Goal: Task Accomplishment & Management: Complete application form

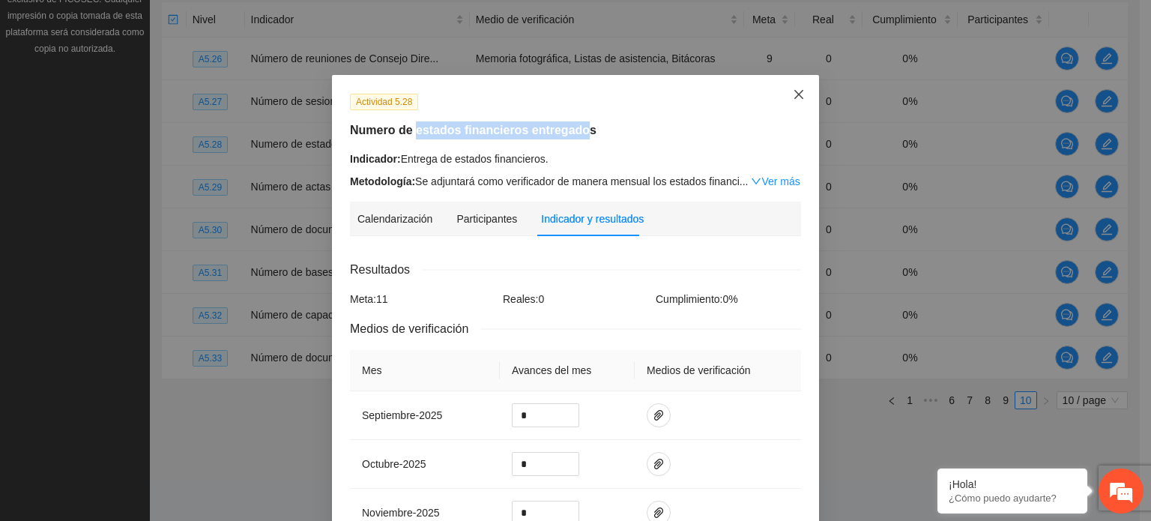
click at [793, 100] on icon "close" at bounding box center [799, 94] width 12 height 12
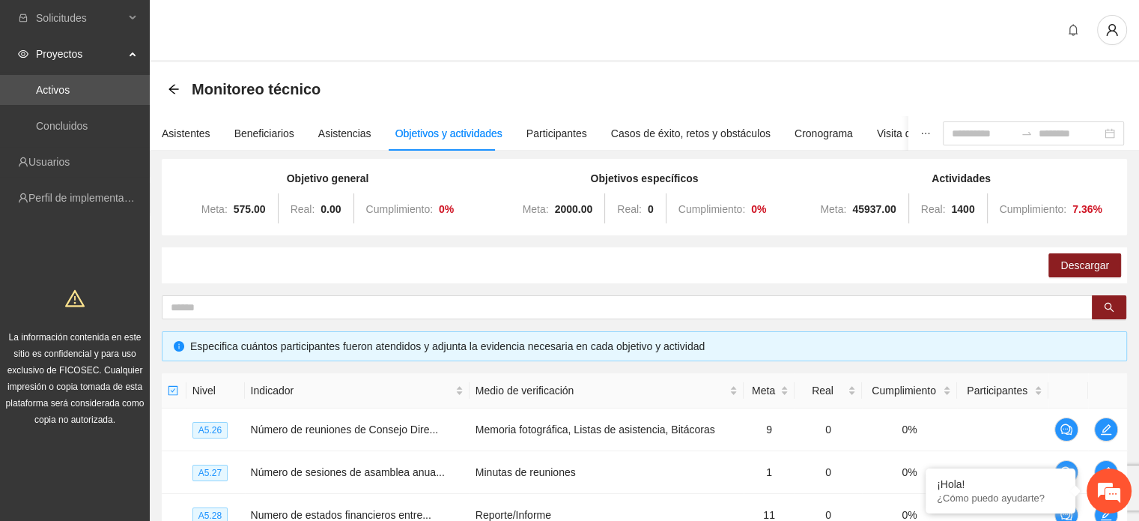
click at [172, 95] on div "Monitoreo técnico" at bounding box center [249, 89] width 162 height 24
click at [171, 89] on icon "arrow-left" at bounding box center [174, 89] width 10 height 10
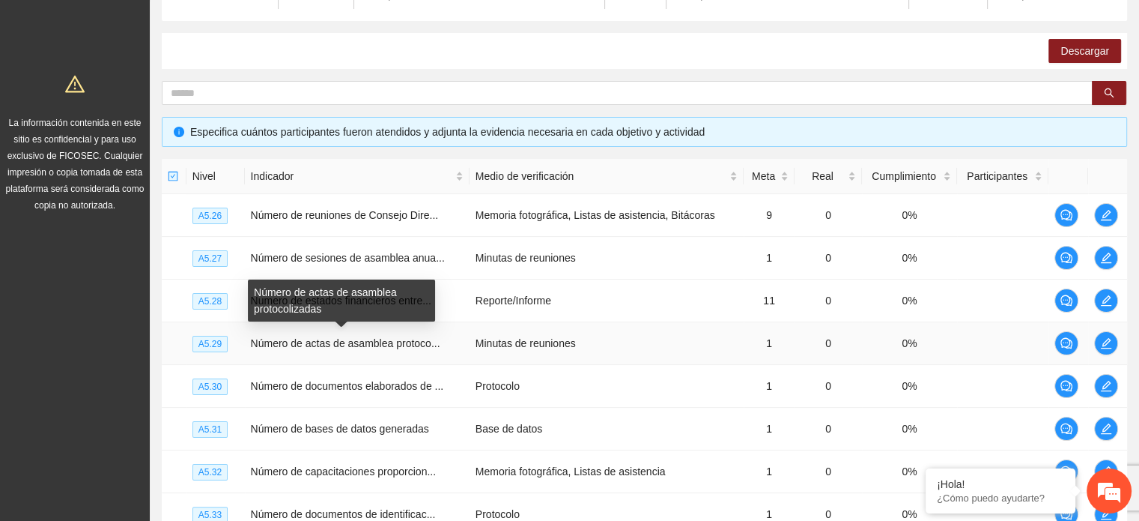
scroll to position [146, 0]
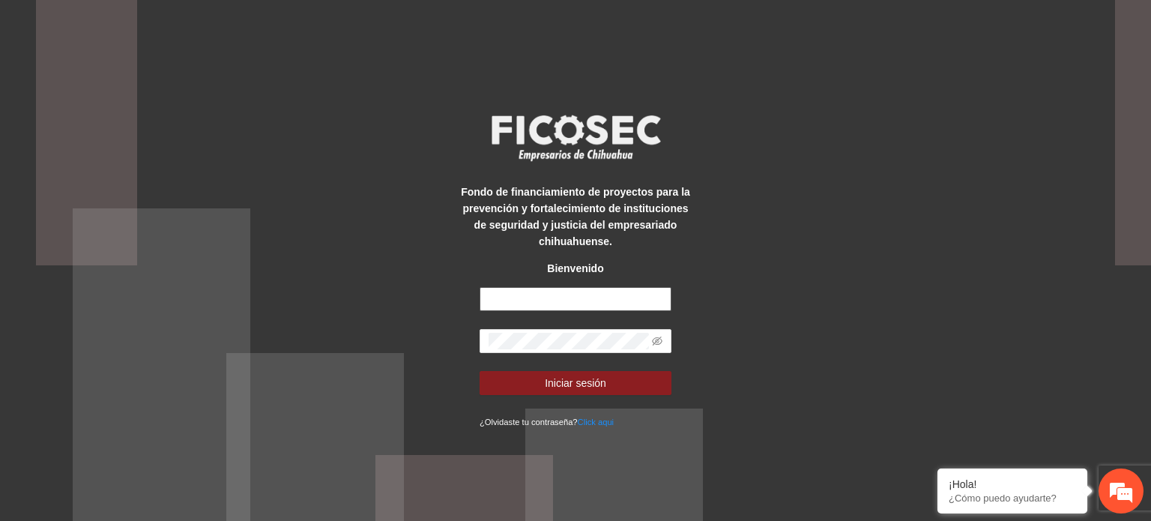
type input "**********"
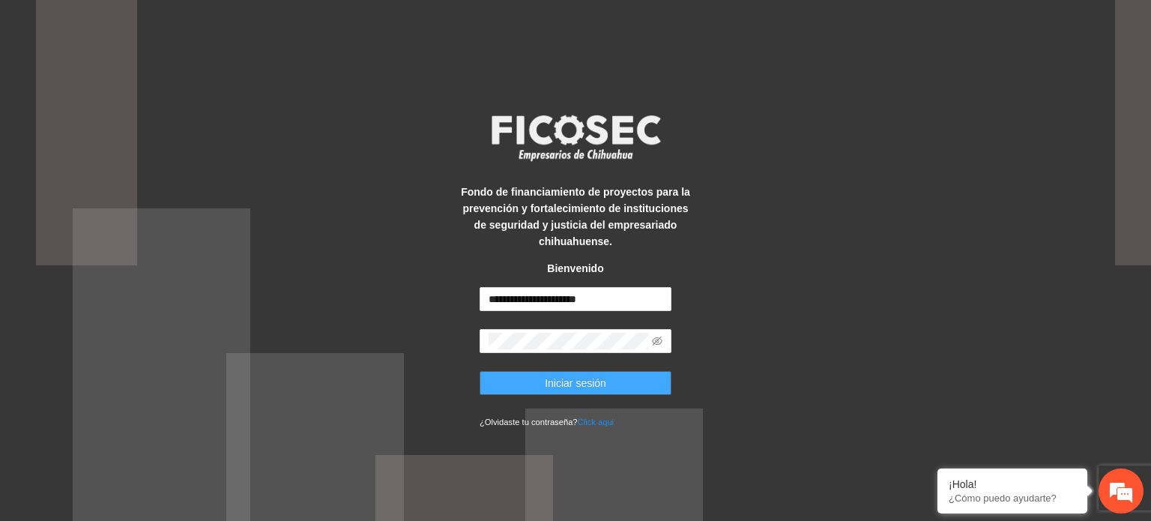
click at [620, 382] on button "Iniciar sesión" at bounding box center [575, 383] width 192 height 24
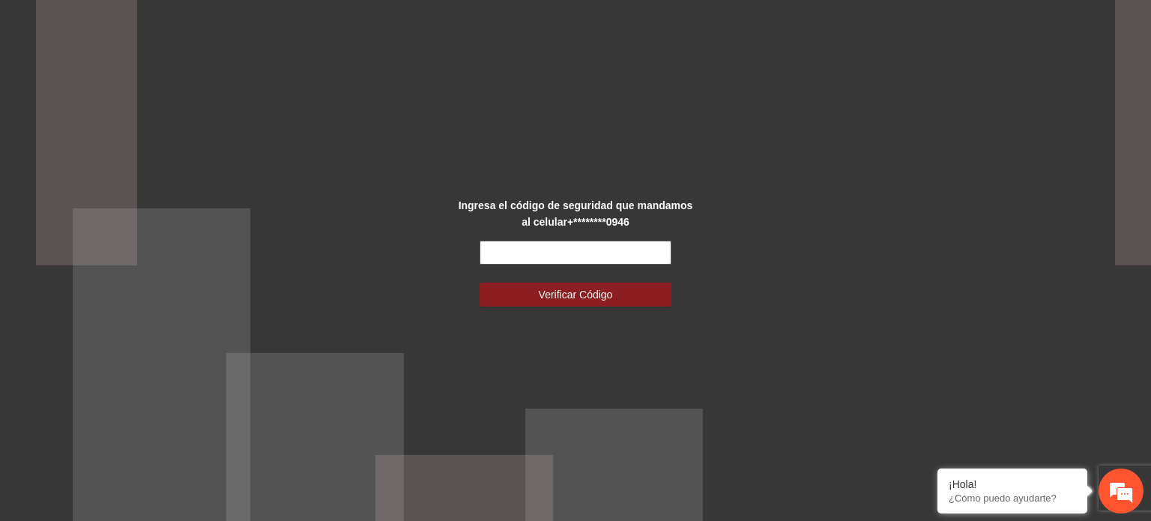
click at [525, 257] on input "text" at bounding box center [575, 252] width 192 height 24
type input "******"
click at [479, 282] on button "Verificar Código" at bounding box center [575, 294] width 192 height 24
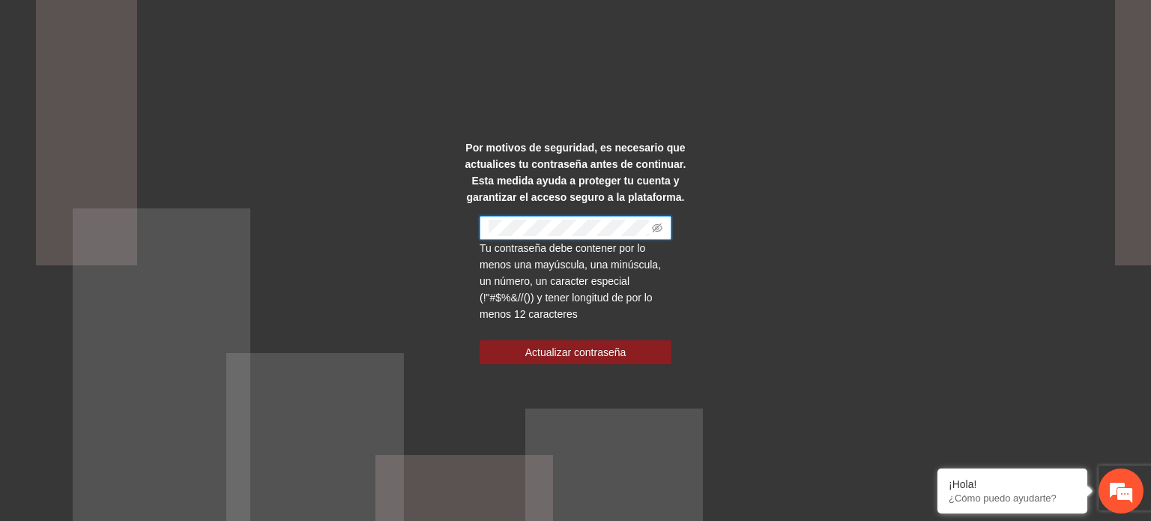
click at [479, 340] on button "Actualizar contraseña" at bounding box center [575, 352] width 192 height 24
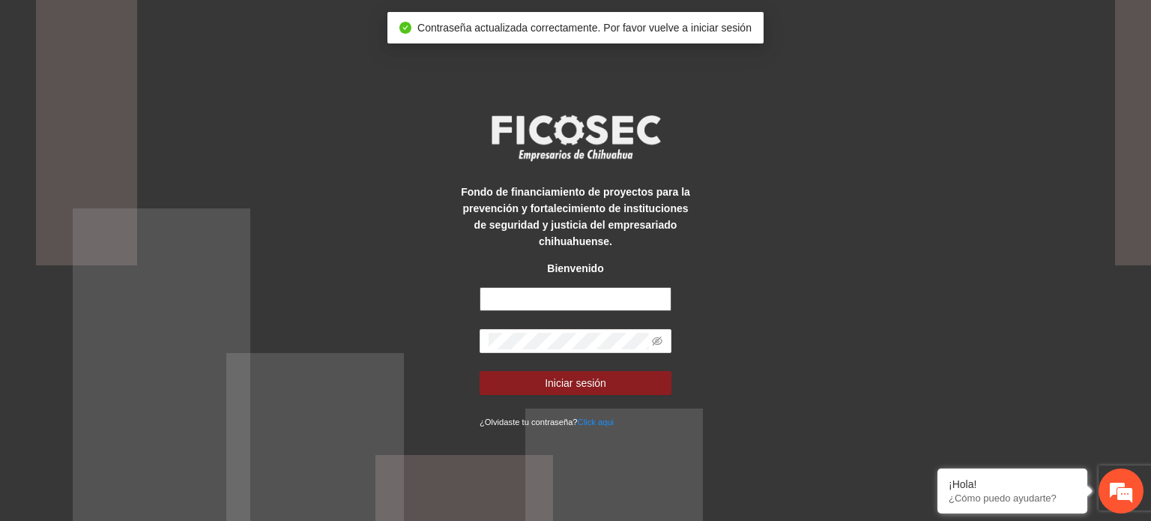
type input "**********"
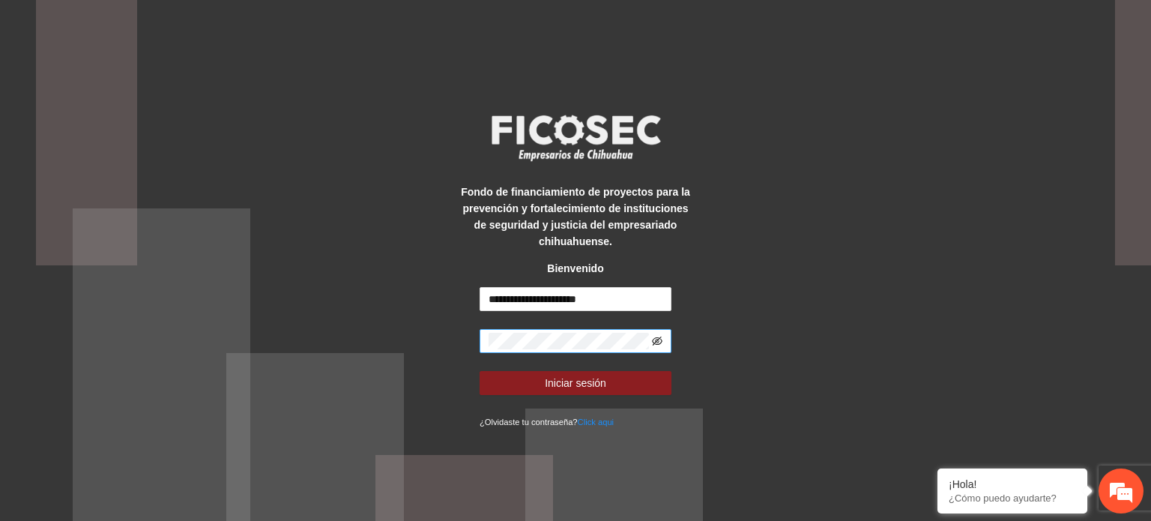
click at [655, 339] on icon "eye-invisible" at bounding box center [657, 341] width 10 height 10
click at [588, 383] on span "Iniciar sesión" at bounding box center [575, 383] width 61 height 16
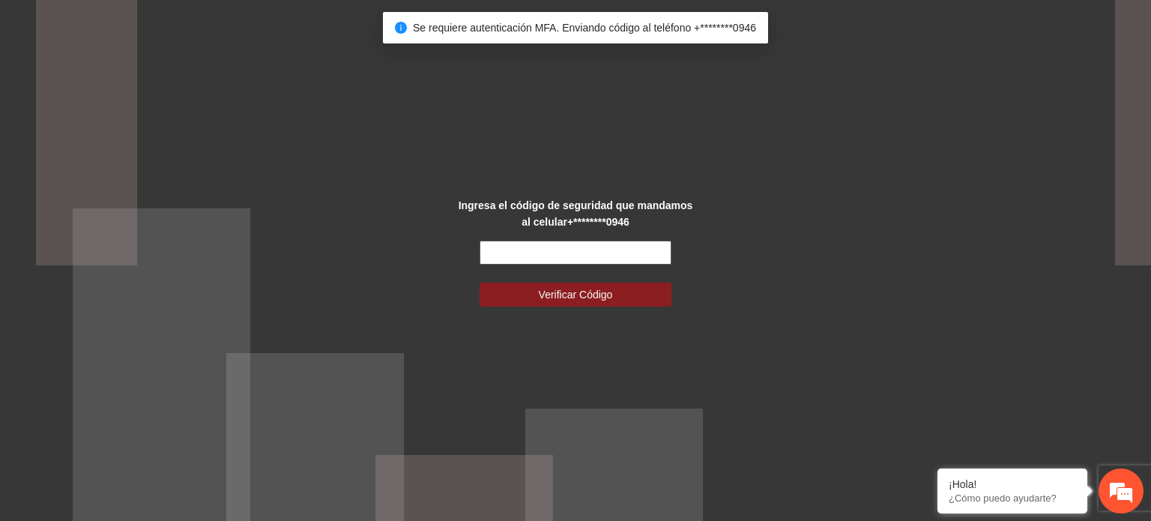
click at [572, 245] on input "text" at bounding box center [575, 252] width 192 height 24
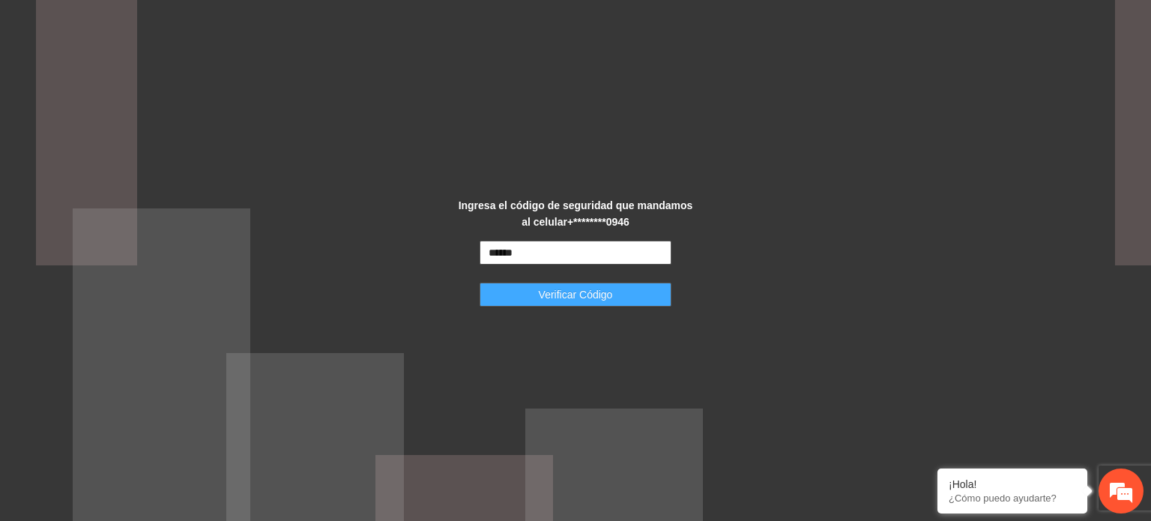
type input "******"
click at [599, 294] on span "Verificar Código" at bounding box center [576, 294] width 74 height 16
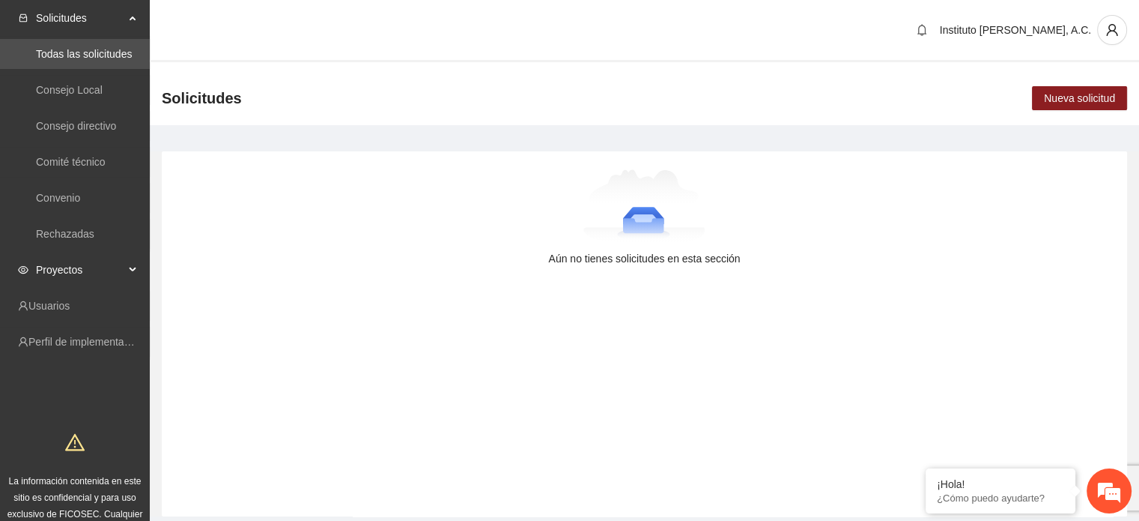
click at [97, 264] on span "Proyectos" at bounding box center [80, 270] width 88 height 30
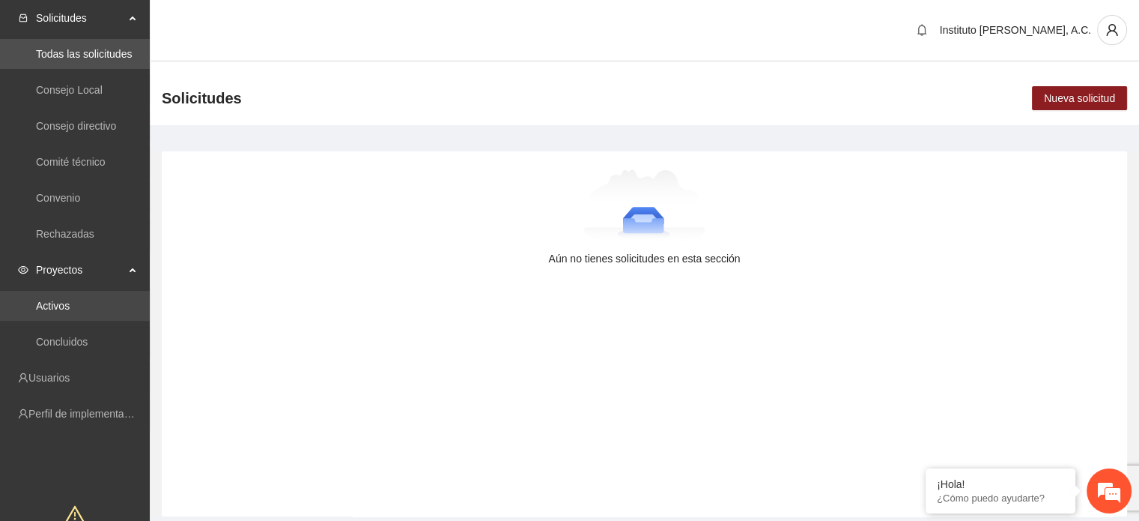
click at [70, 311] on link "Activos" at bounding box center [53, 306] width 34 height 12
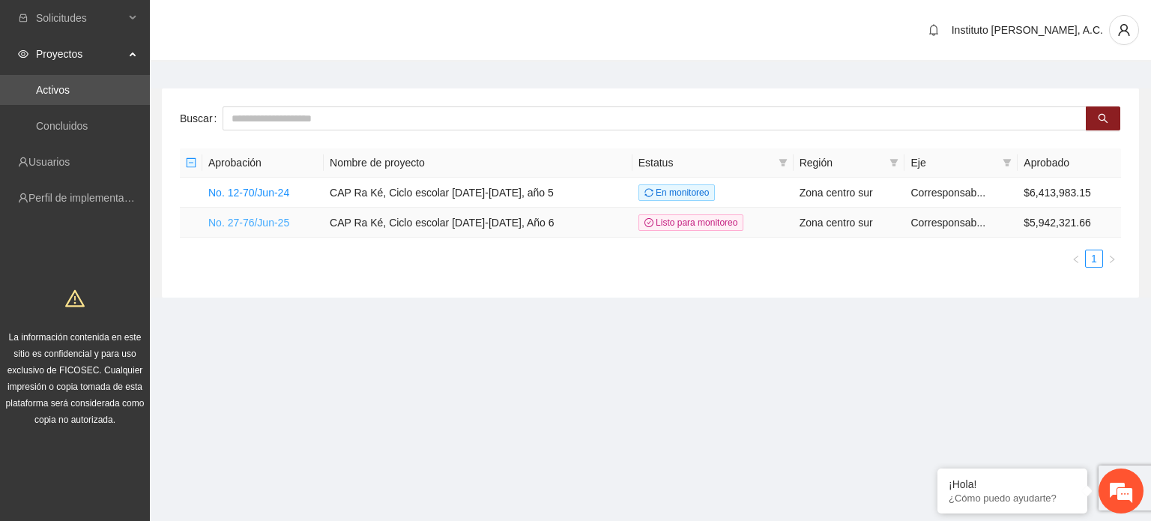
click at [279, 224] on link "No. 27-76/Jun-25" at bounding box center [248, 223] width 81 height 12
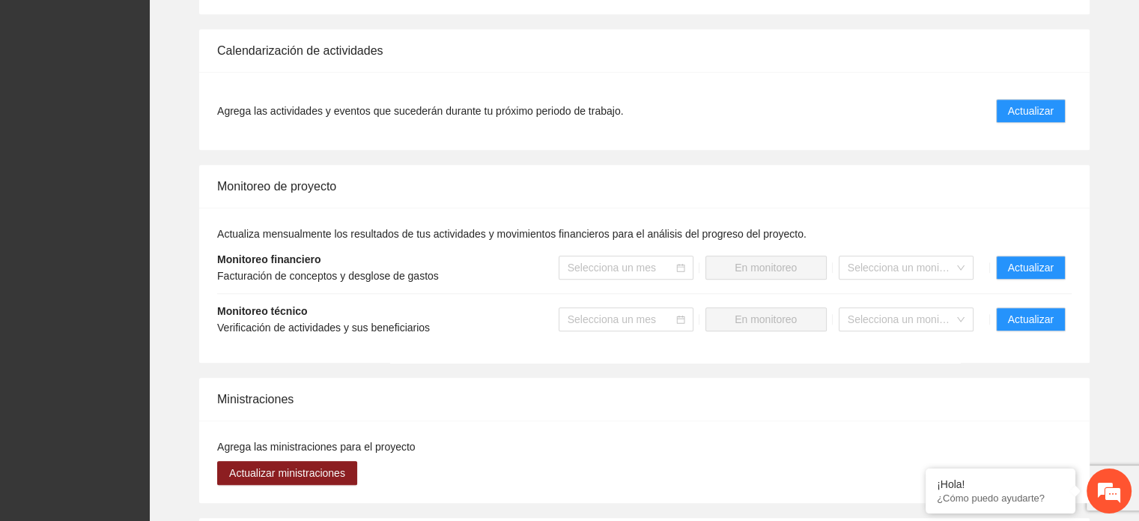
scroll to position [1498, 0]
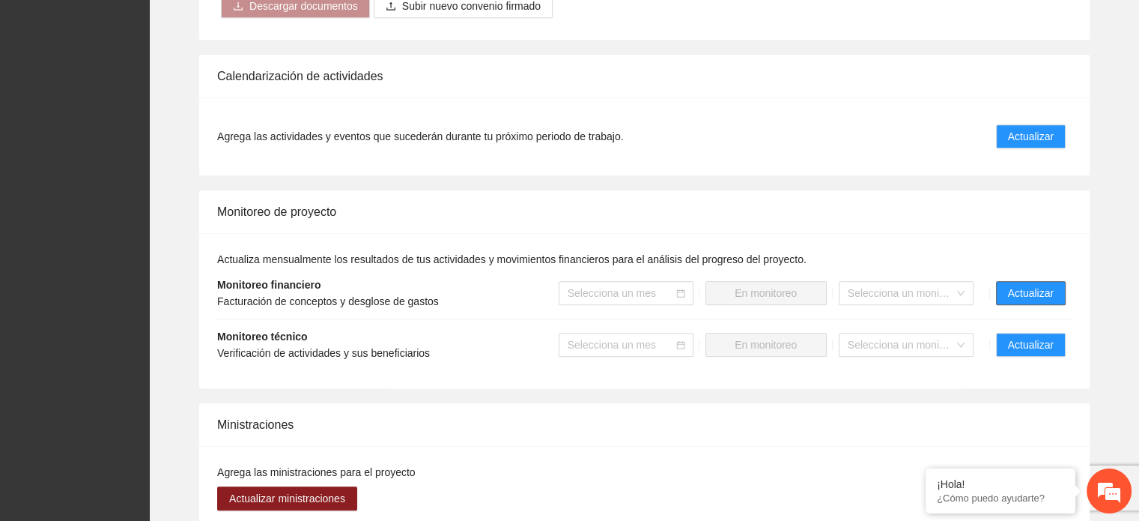
click at [1027, 293] on span "Actualizar" at bounding box center [1031, 293] width 46 height 16
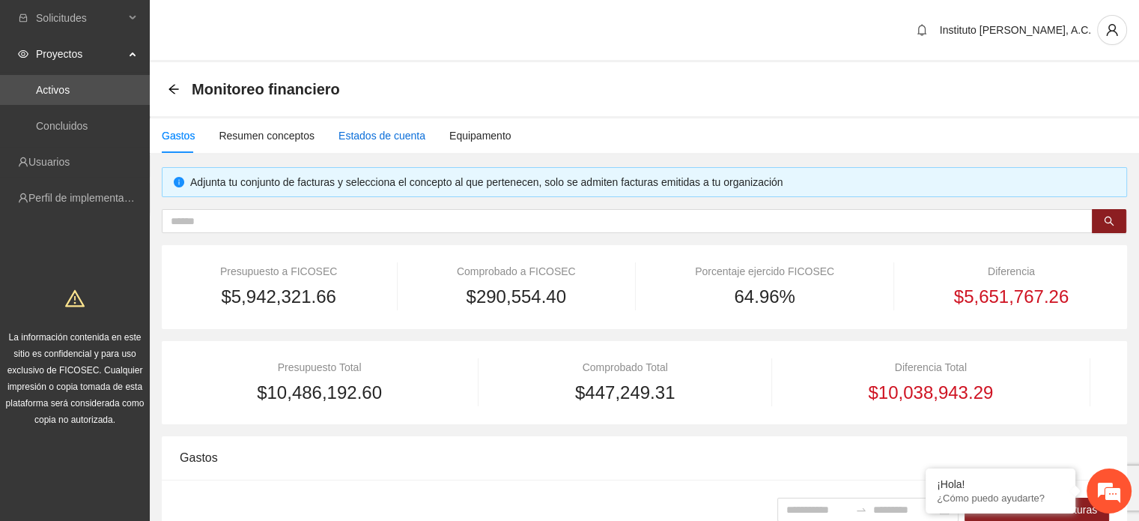
click at [356, 134] on div "Estados de cuenta" at bounding box center [382, 135] width 87 height 16
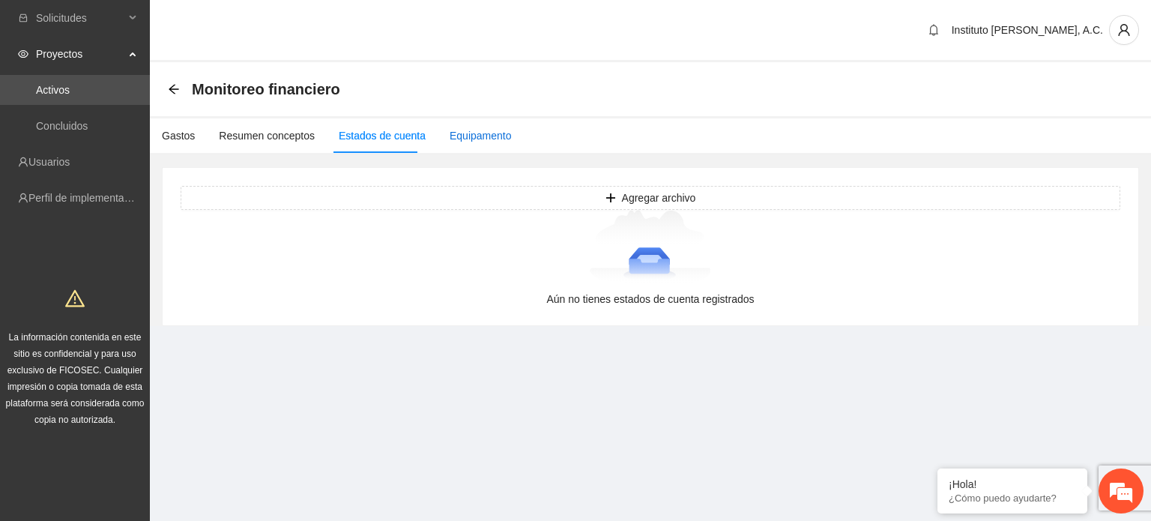
click at [482, 137] on div "Equipamento" at bounding box center [480, 135] width 62 height 16
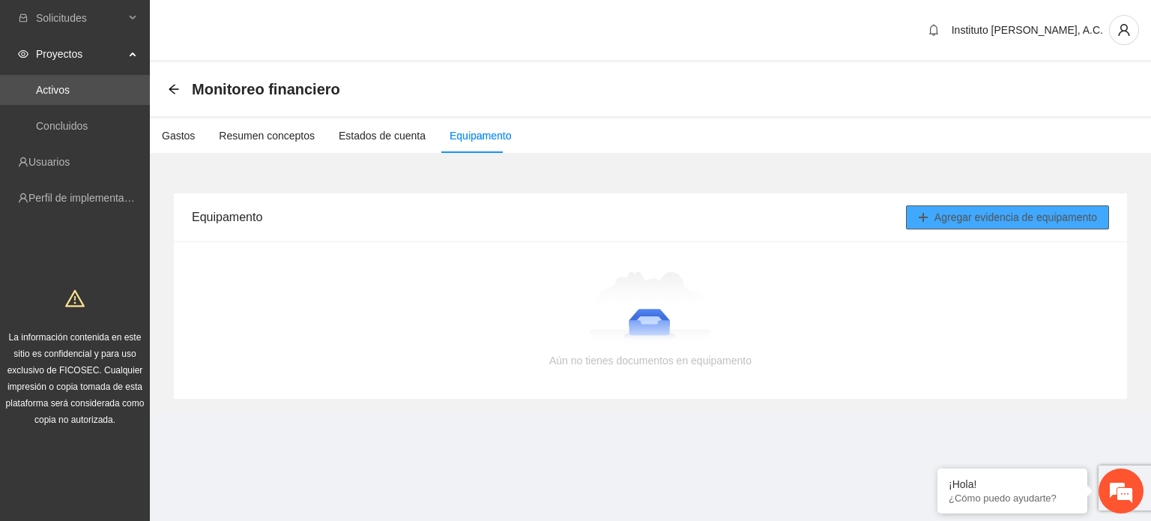
click at [956, 224] on span "Agregar evidencia de equipamento" at bounding box center [1015, 217] width 163 height 16
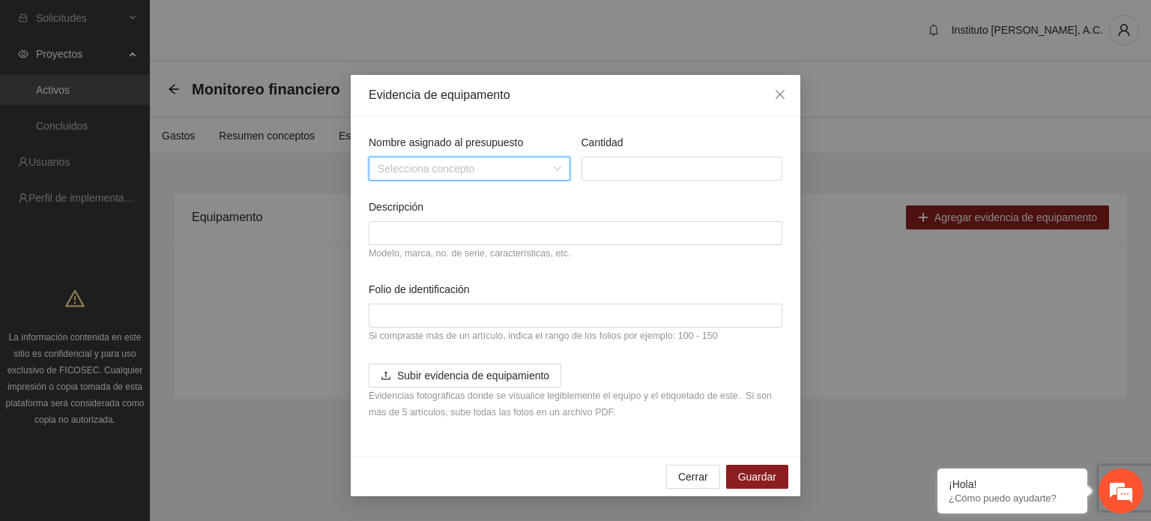
click at [509, 176] on input "Nombre asignado al presupuesto" at bounding box center [464, 168] width 173 height 22
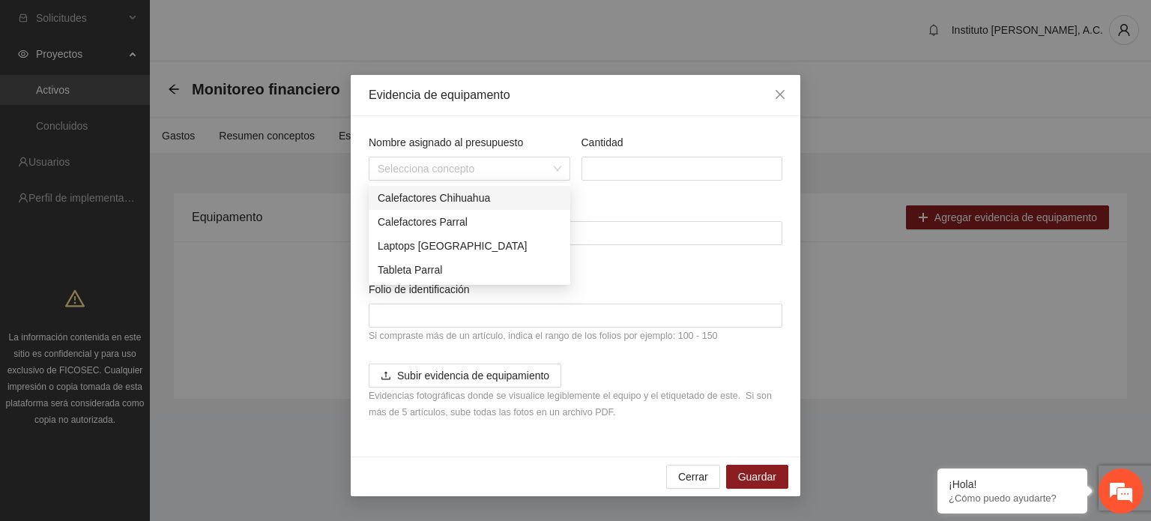
click at [507, 129] on div "Nombre asignado al presupuesto Selecciona concepto Cantidad Descripción Modelo,…" at bounding box center [575, 286] width 449 height 340
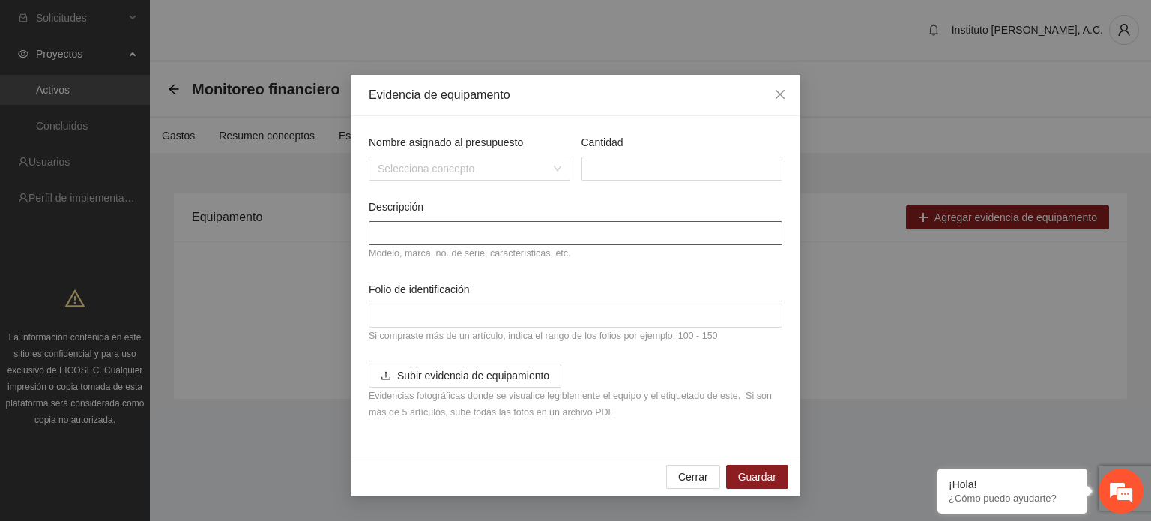
click at [485, 240] on input "Descripción" at bounding box center [576, 233] width 414 height 24
click at [776, 98] on icon "close" at bounding box center [780, 94] width 12 height 12
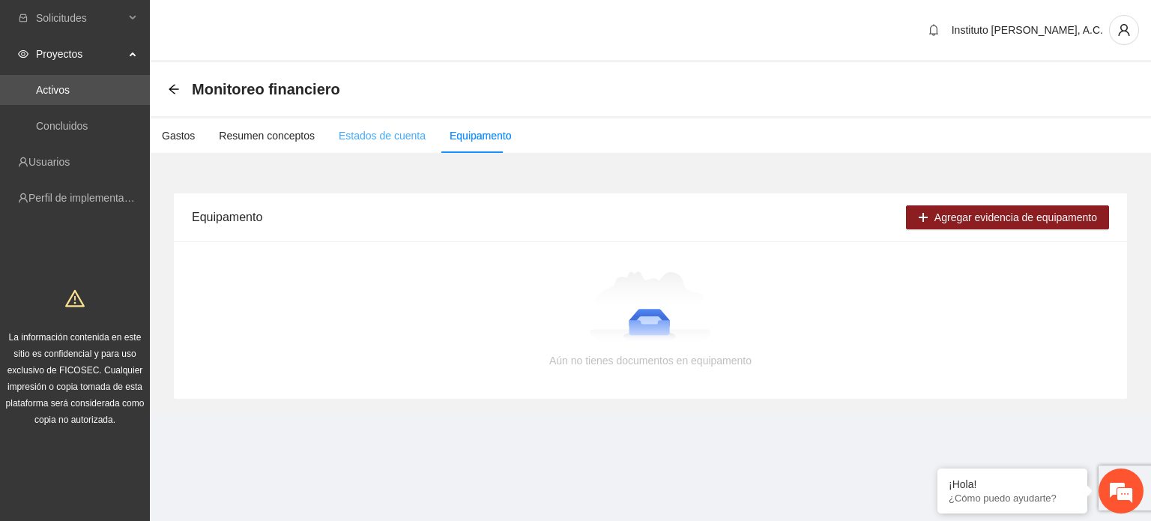
click at [354, 143] on div "Estados de cuenta" at bounding box center [382, 135] width 87 height 34
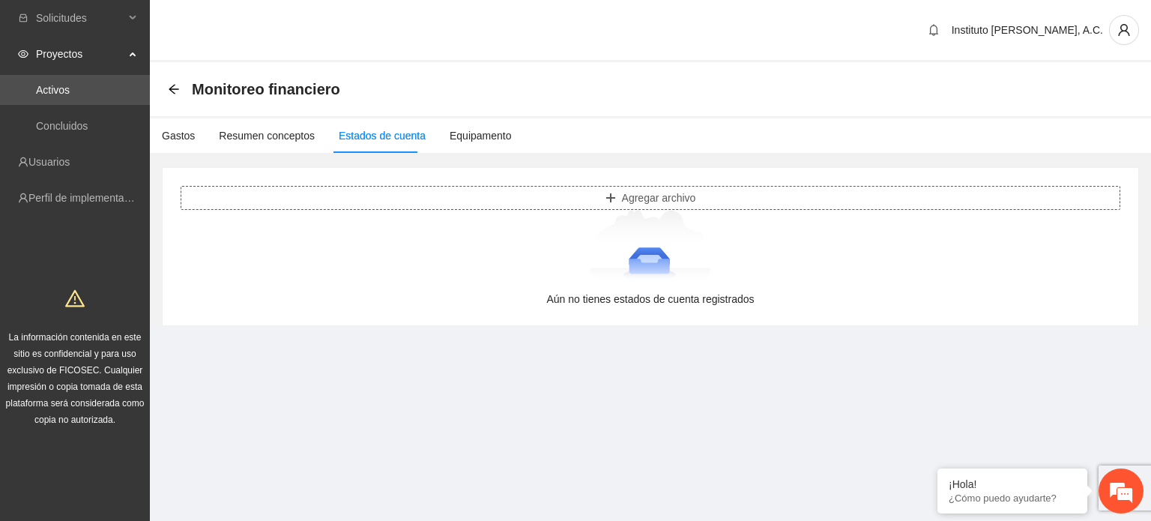
click at [519, 200] on button "Agregar archivo" at bounding box center [650, 198] width 939 height 24
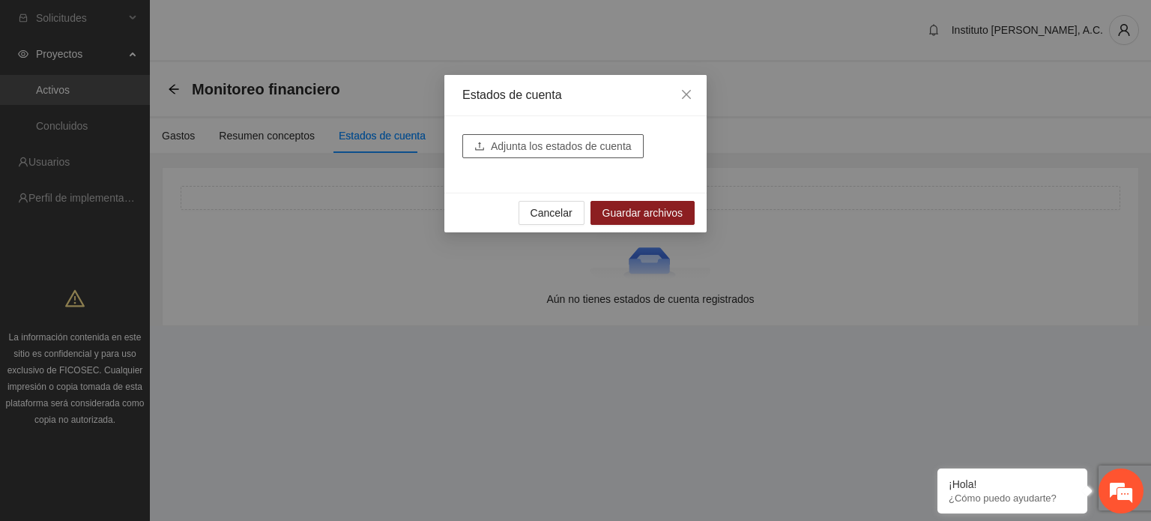
click at [536, 150] on span "Adjunta los estados de cuenta" at bounding box center [561, 146] width 141 height 16
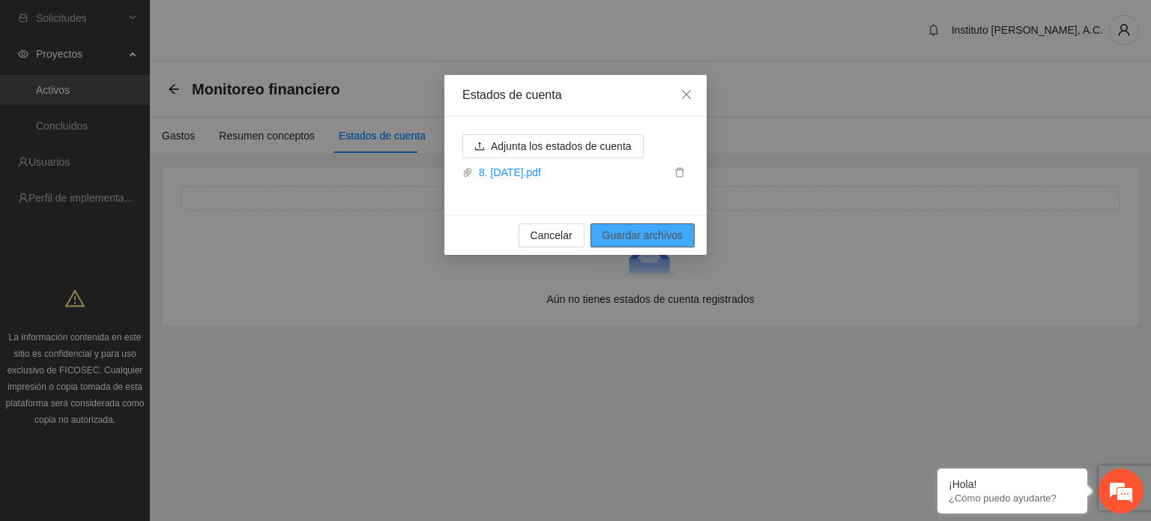
click at [644, 237] on span "Guardar archivos" at bounding box center [642, 235] width 80 height 16
